Goal: Task Accomplishment & Management: Use online tool/utility

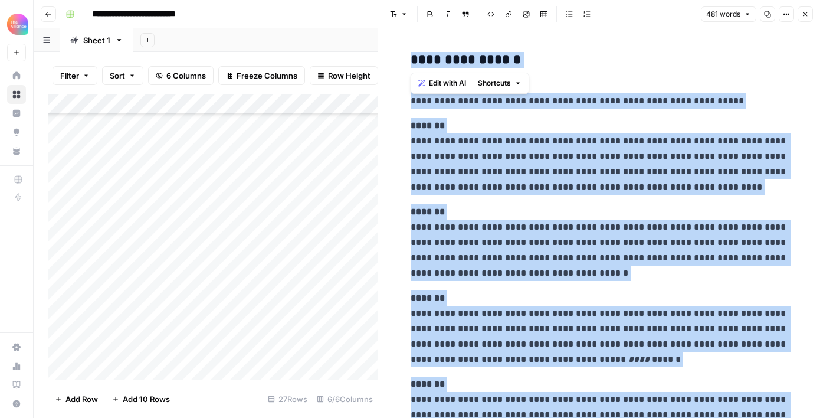
scroll to position [555, 0]
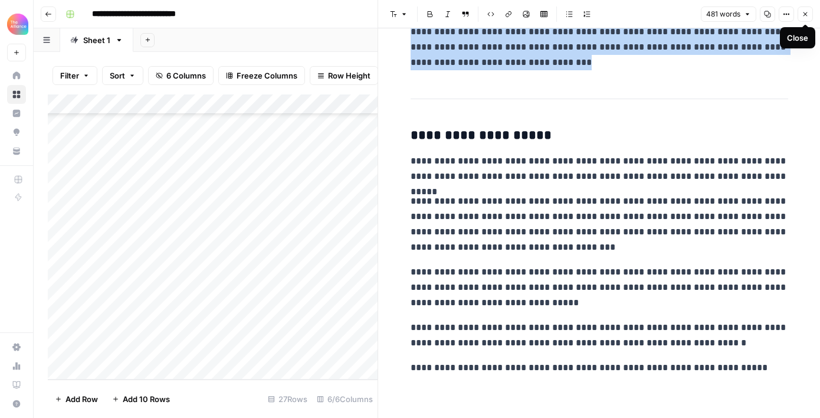
click at [806, 11] on icon "button" at bounding box center [804, 14] width 7 height 7
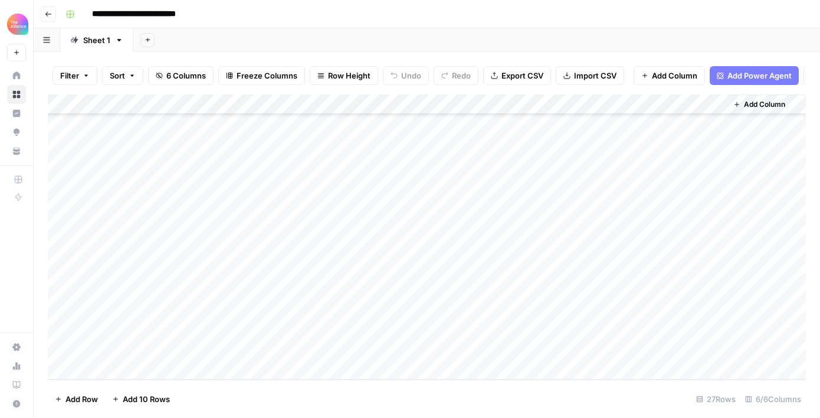
click at [149, 347] on div "Add Column" at bounding box center [427, 236] width 758 height 285
type textarea "**********"
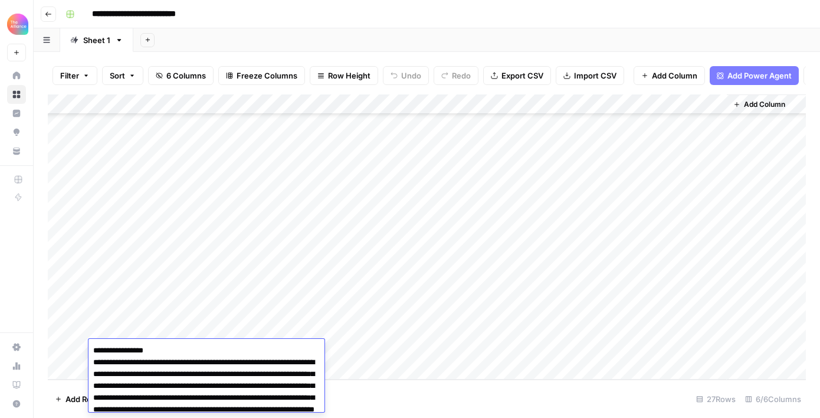
scroll to position [6229, 0]
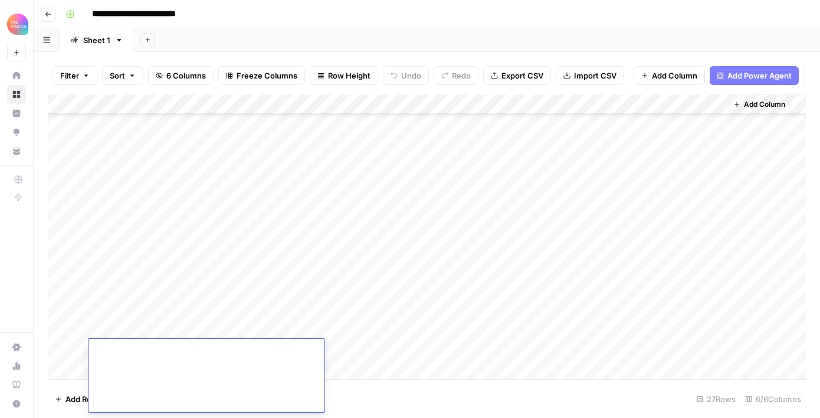
click at [267, 325] on div "Add Column" at bounding box center [427, 236] width 758 height 285
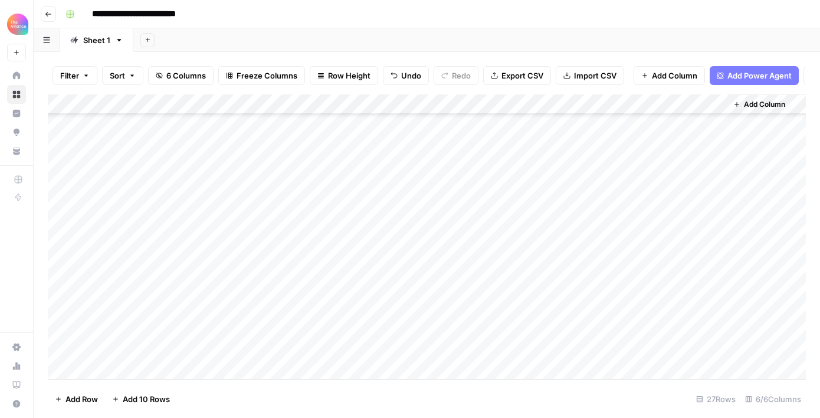
click at [250, 348] on div "Add Column" at bounding box center [427, 236] width 758 height 285
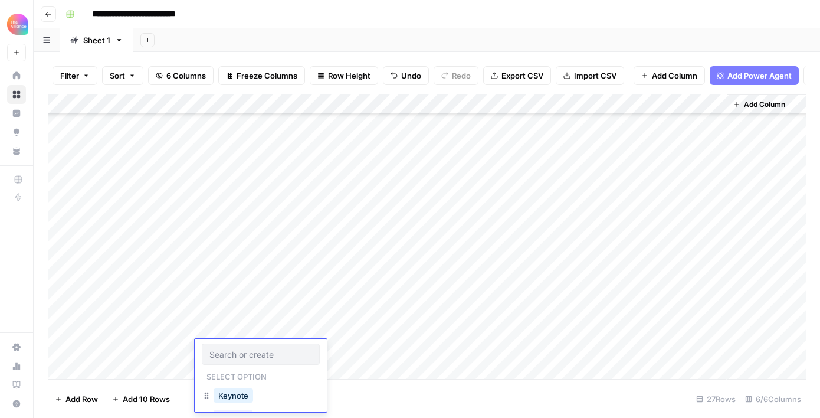
scroll to position [26, 0]
click at [239, 385] on button "Podcast" at bounding box center [232, 390] width 39 height 14
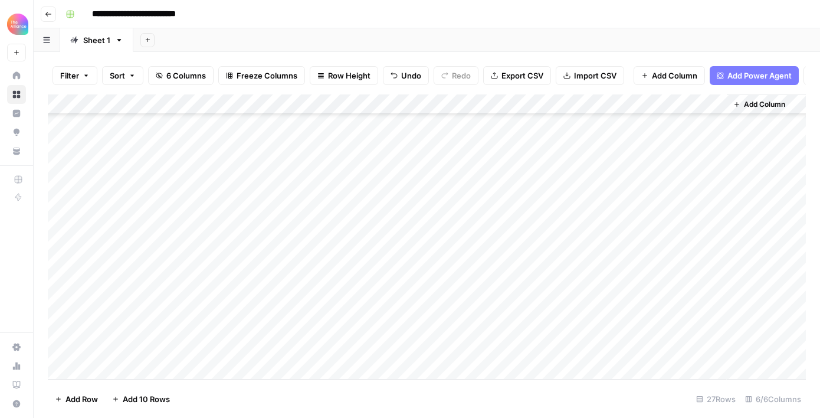
click at [351, 349] on div "Add Column" at bounding box center [427, 236] width 758 height 285
click at [353, 350] on div "Add Column" at bounding box center [427, 236] width 758 height 285
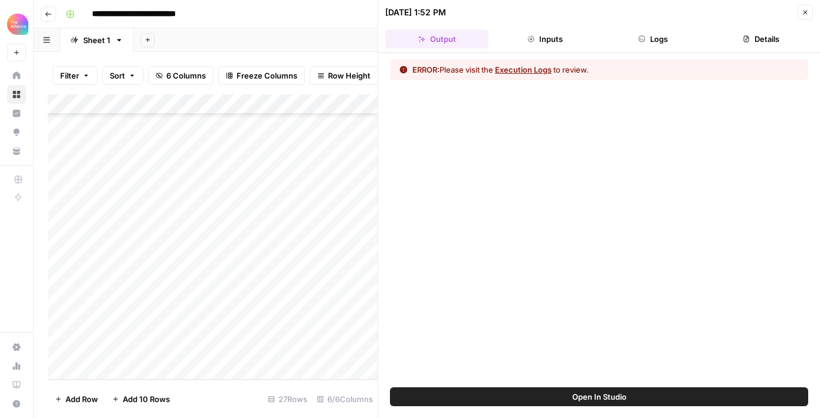
click at [534, 70] on button "Execution Logs" at bounding box center [523, 70] width 57 height 12
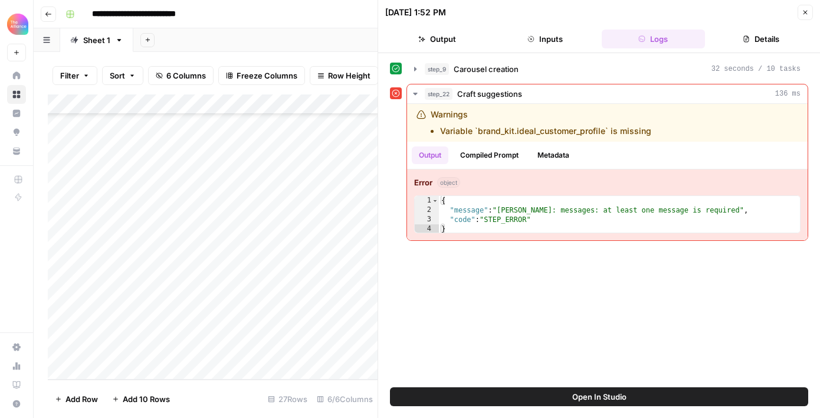
click at [608, 402] on button "Open In Studio" at bounding box center [599, 396] width 418 height 19
click at [174, 8] on input "**********" at bounding box center [152, 14] width 131 height 19
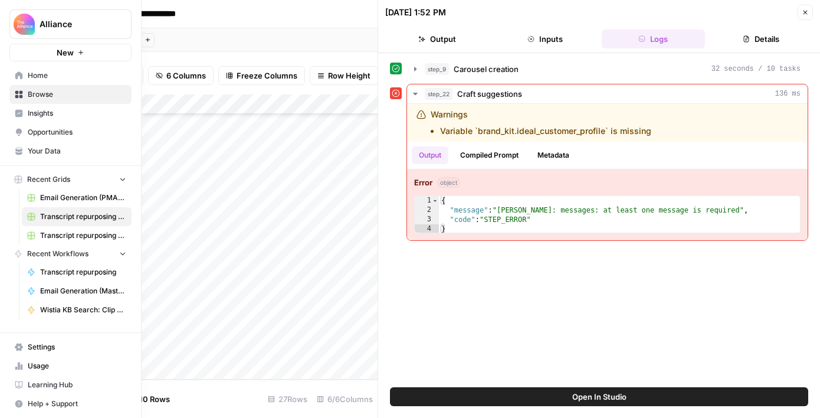
click at [62, 269] on span "Transcript repurposing" at bounding box center [83, 272] width 86 height 11
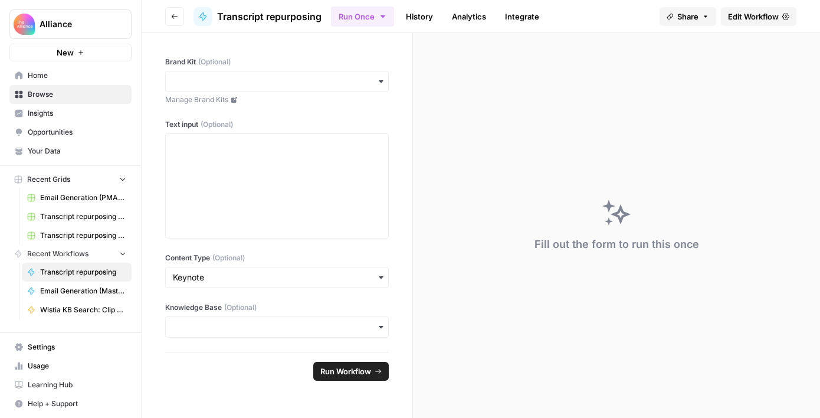
click at [409, 18] on link "History" at bounding box center [419, 16] width 41 height 19
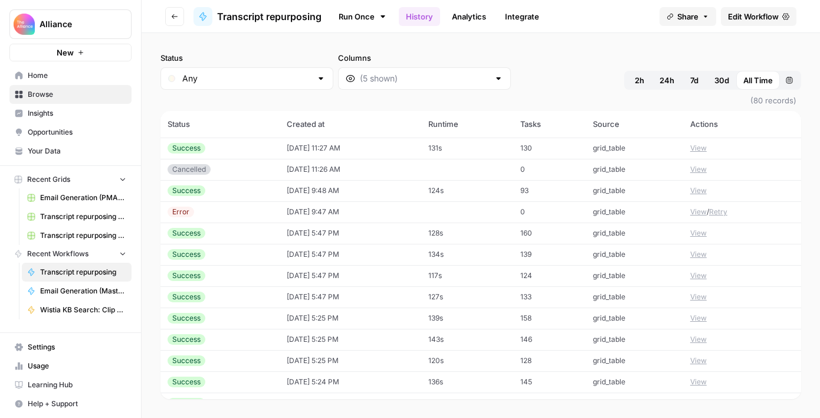
scroll to position [42, 0]
click at [476, 16] on link "Analytics" at bounding box center [469, 16] width 48 height 19
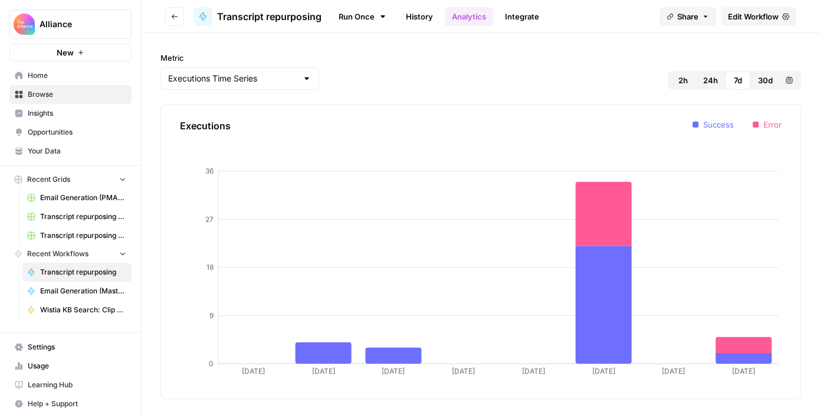
click at [282, 14] on span "Transcript repurposing" at bounding box center [269, 16] width 104 height 14
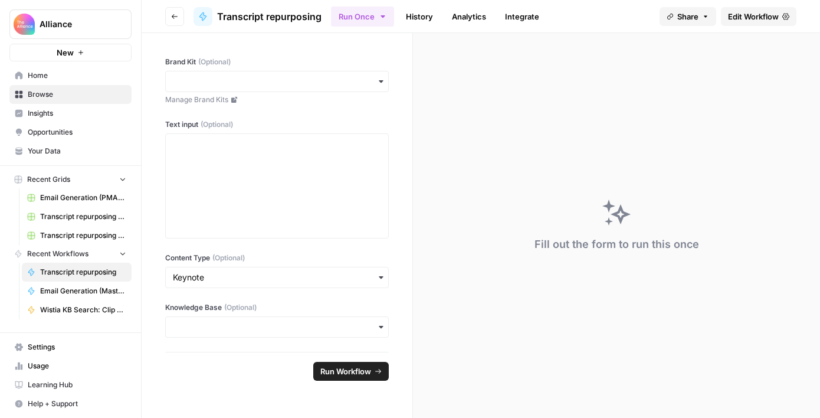
click at [729, 24] on link "Edit Workflow" at bounding box center [758, 16] width 75 height 19
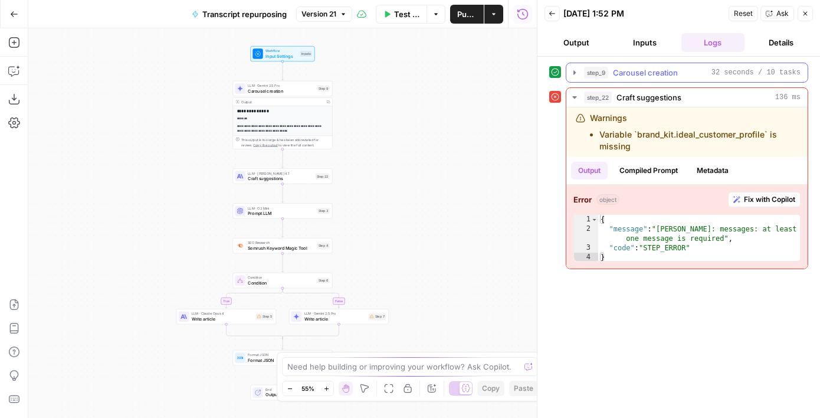
click at [629, 75] on span "Carousel creation" at bounding box center [645, 73] width 65 height 12
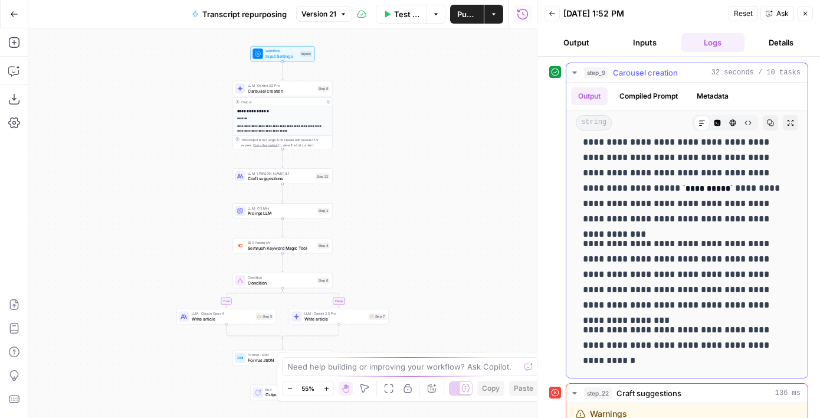
scroll to position [2233, 0]
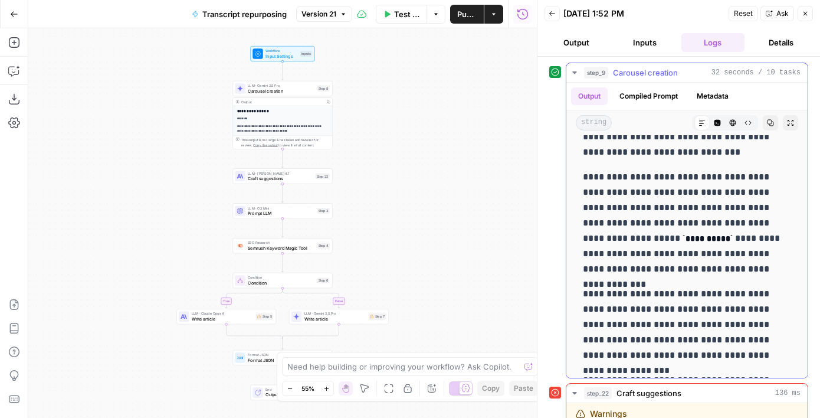
click at [642, 98] on button "Compiled Prompt" at bounding box center [648, 96] width 73 height 18
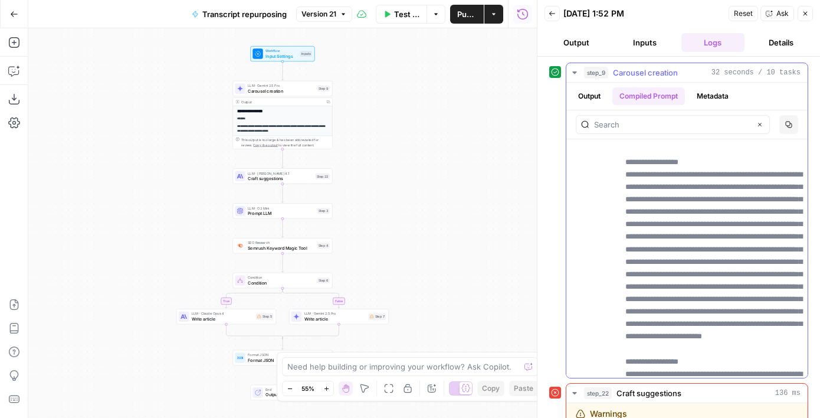
scroll to position [17921, 0]
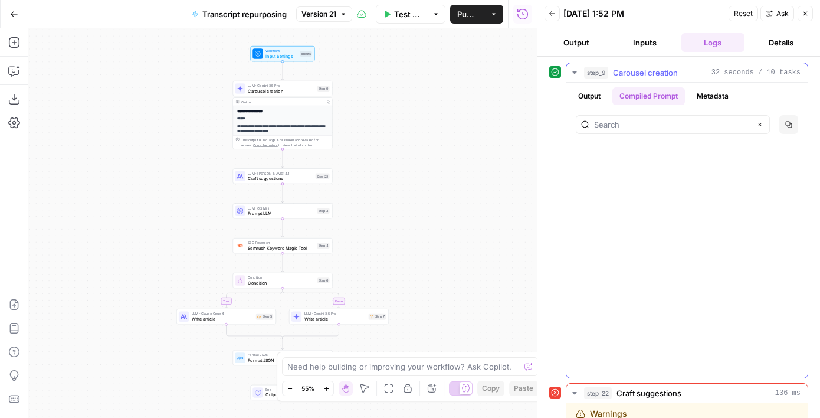
click at [707, 99] on button "Metadata" at bounding box center [712, 96] width 46 height 18
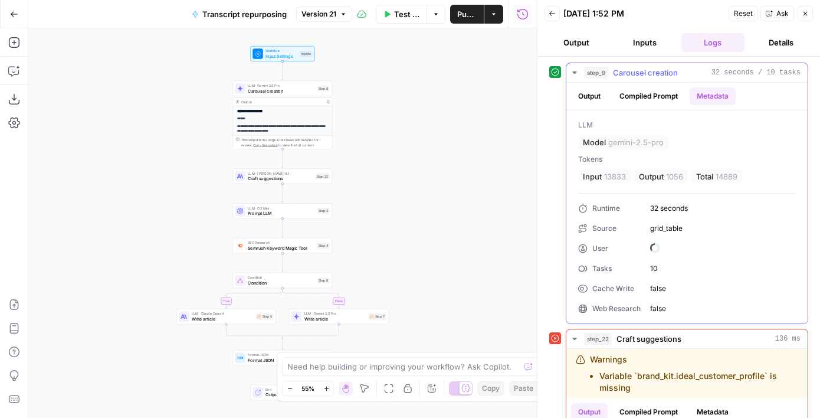
scroll to position [0, 0]
click at [628, 75] on span "Carousel creation" at bounding box center [645, 73] width 65 height 12
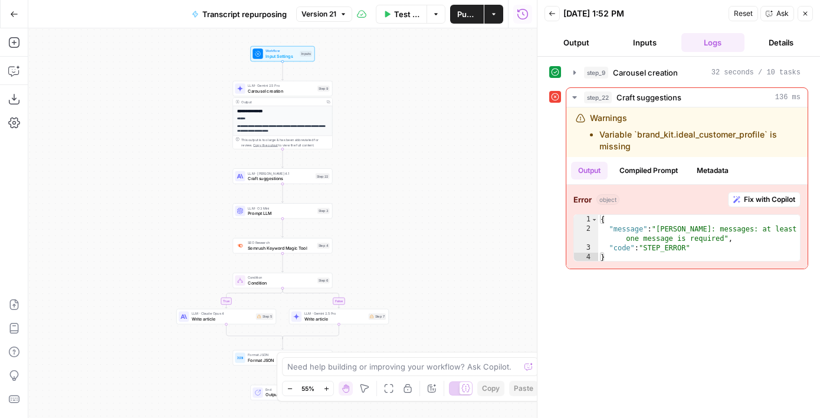
click at [284, 89] on span "Carousel creation" at bounding box center [281, 90] width 67 height 6
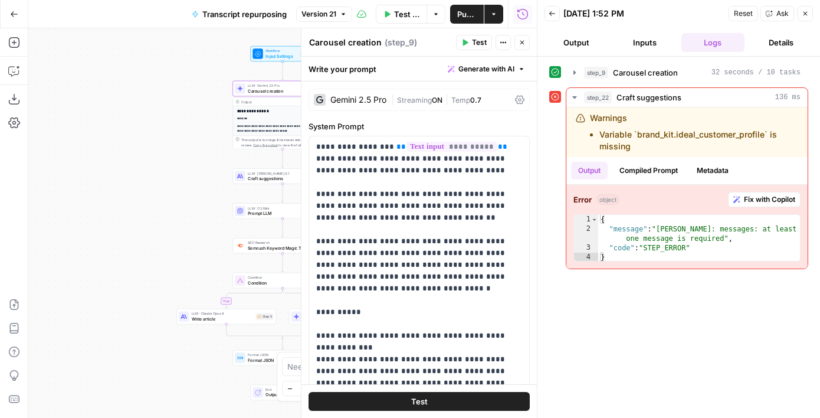
click at [360, 100] on div "Gemini 2.5 Pro" at bounding box center [358, 100] width 56 height 8
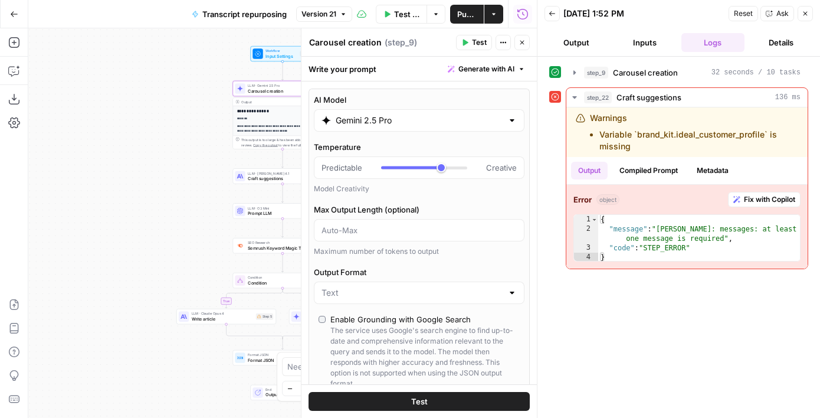
click at [351, 119] on input "Gemini 2.5 Pro" at bounding box center [419, 120] width 167 height 12
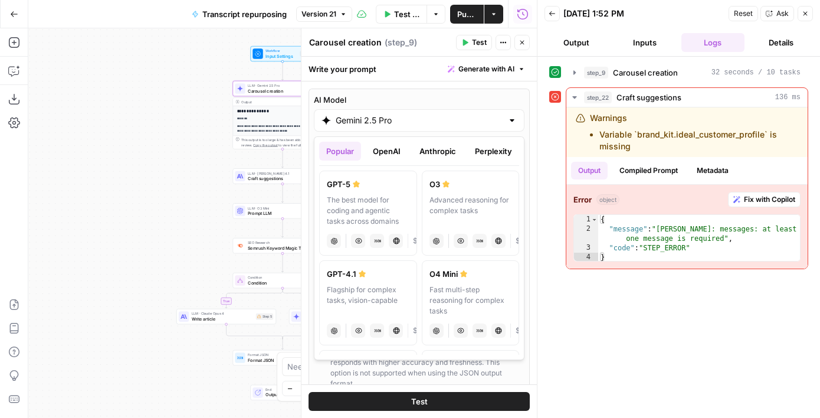
click at [367, 286] on div "Flagship for complex tasks, vision-capable" at bounding box center [368, 300] width 83 height 32
type input "GPT-4.1"
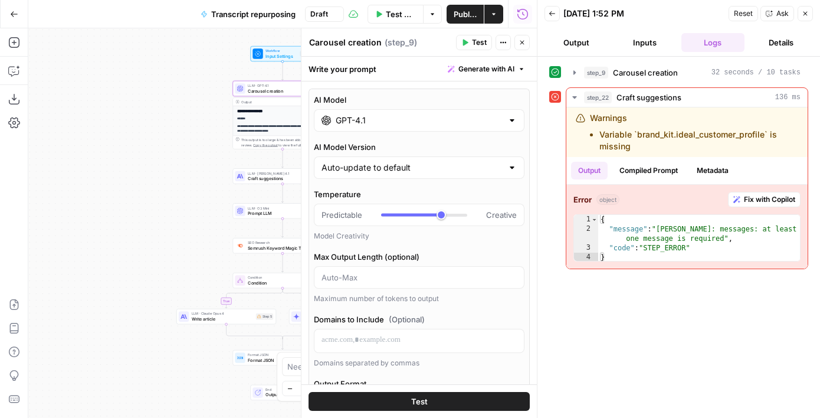
click at [462, 14] on span "Publish" at bounding box center [464, 14] width 23 height 12
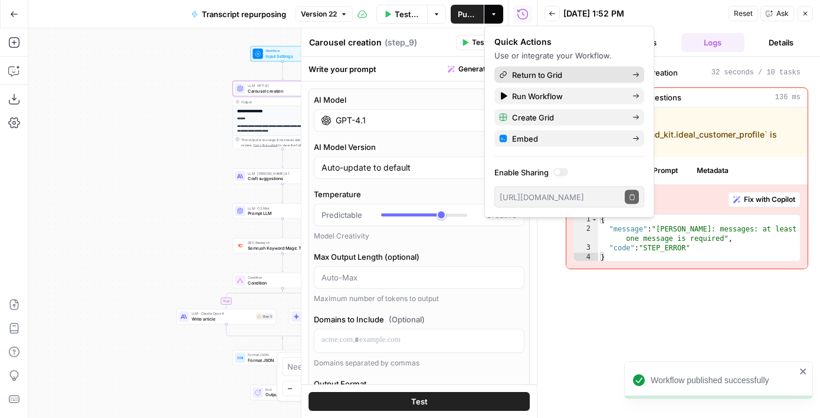
click at [549, 77] on span "Return to Grid" at bounding box center [567, 75] width 111 height 12
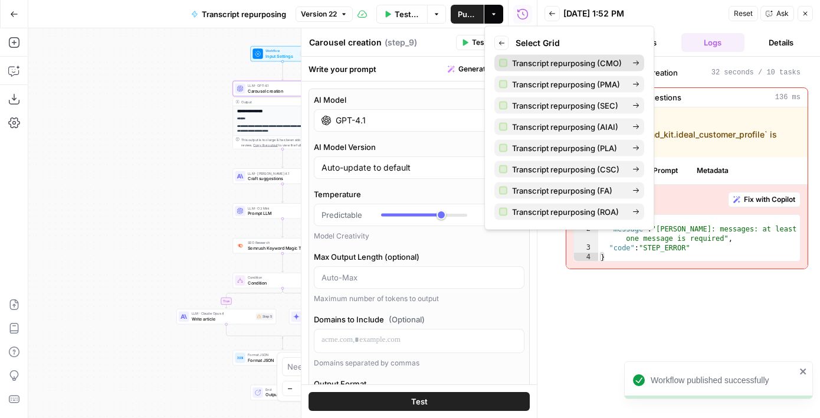
click at [553, 65] on span "Transcript repurposing (CMO)" at bounding box center [567, 63] width 111 height 12
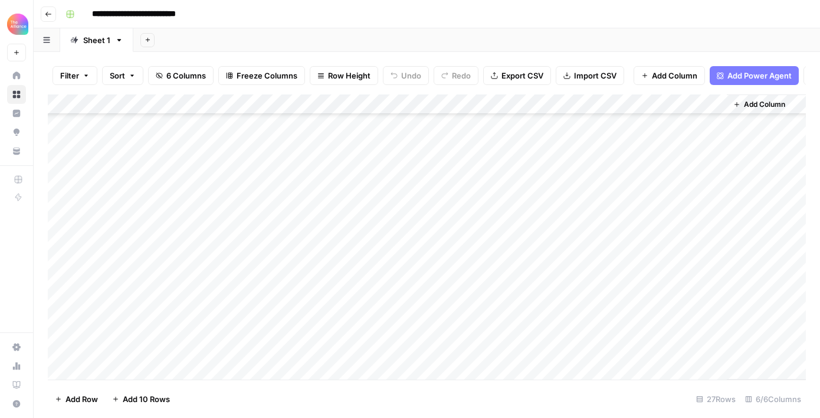
scroll to position [295, 0]
click at [399, 351] on div "Add Column" at bounding box center [427, 236] width 758 height 285
click at [354, 352] on div "Add Column" at bounding box center [427, 236] width 758 height 285
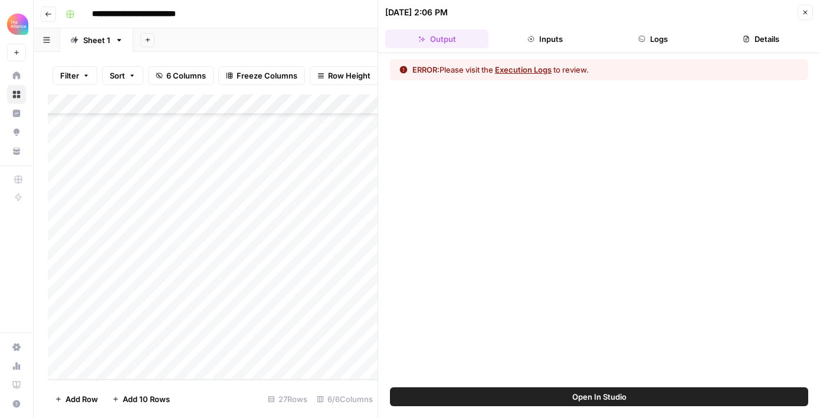
click at [531, 70] on button "Execution Logs" at bounding box center [523, 70] width 57 height 12
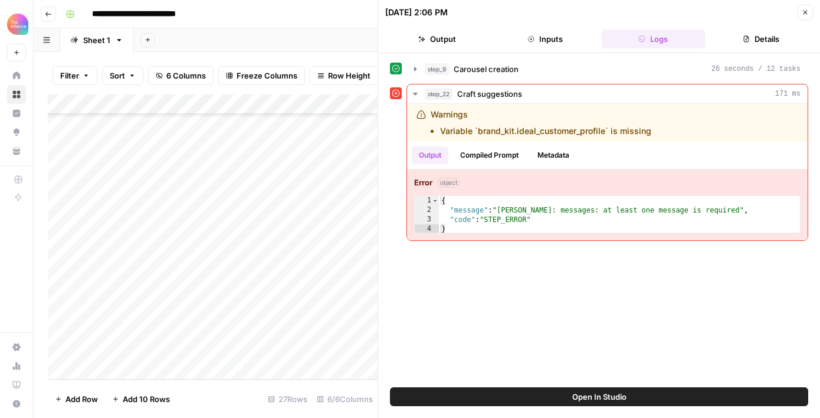
click at [21, 74] on link "Home" at bounding box center [16, 75] width 19 height 19
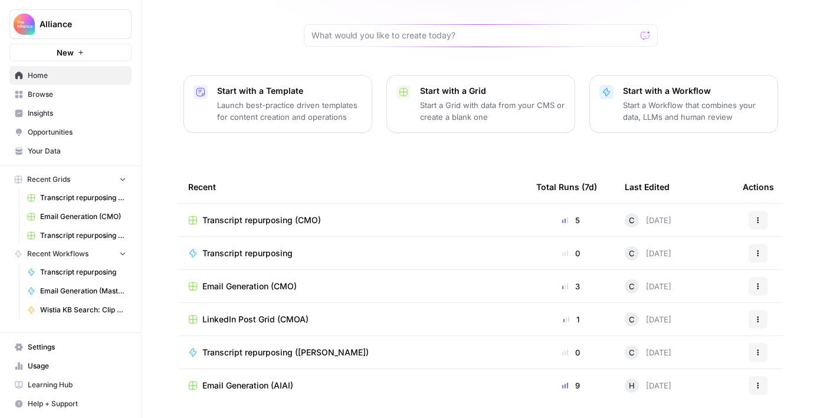
scroll to position [109, 0]
click at [303, 213] on span "Transcript repurposing (CMO)" at bounding box center [261, 219] width 119 height 12
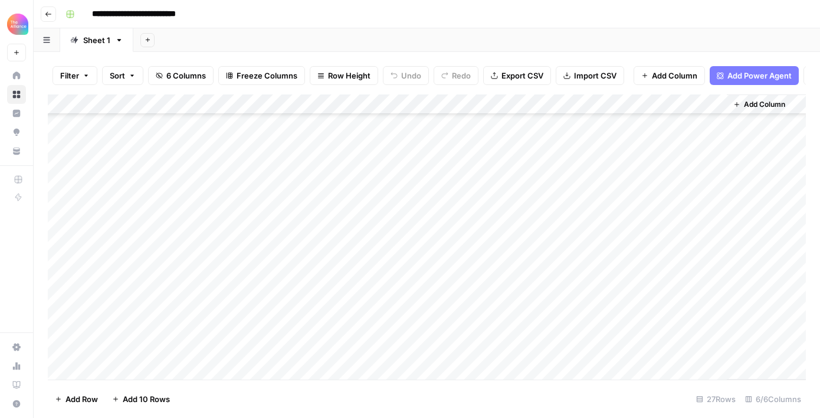
scroll to position [295, 0]
click at [399, 350] on div "Add Column" at bounding box center [427, 236] width 758 height 285
click at [713, 350] on div "Add Column" at bounding box center [427, 236] width 758 height 285
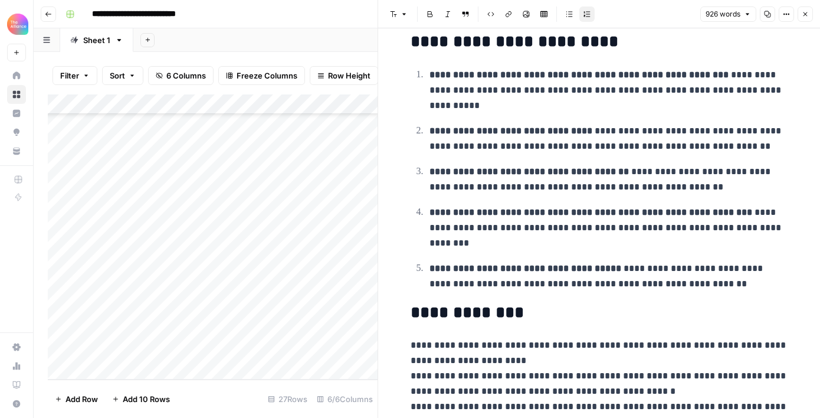
scroll to position [597, 0]
